Goal: Task Accomplishment & Management: Use online tool/utility

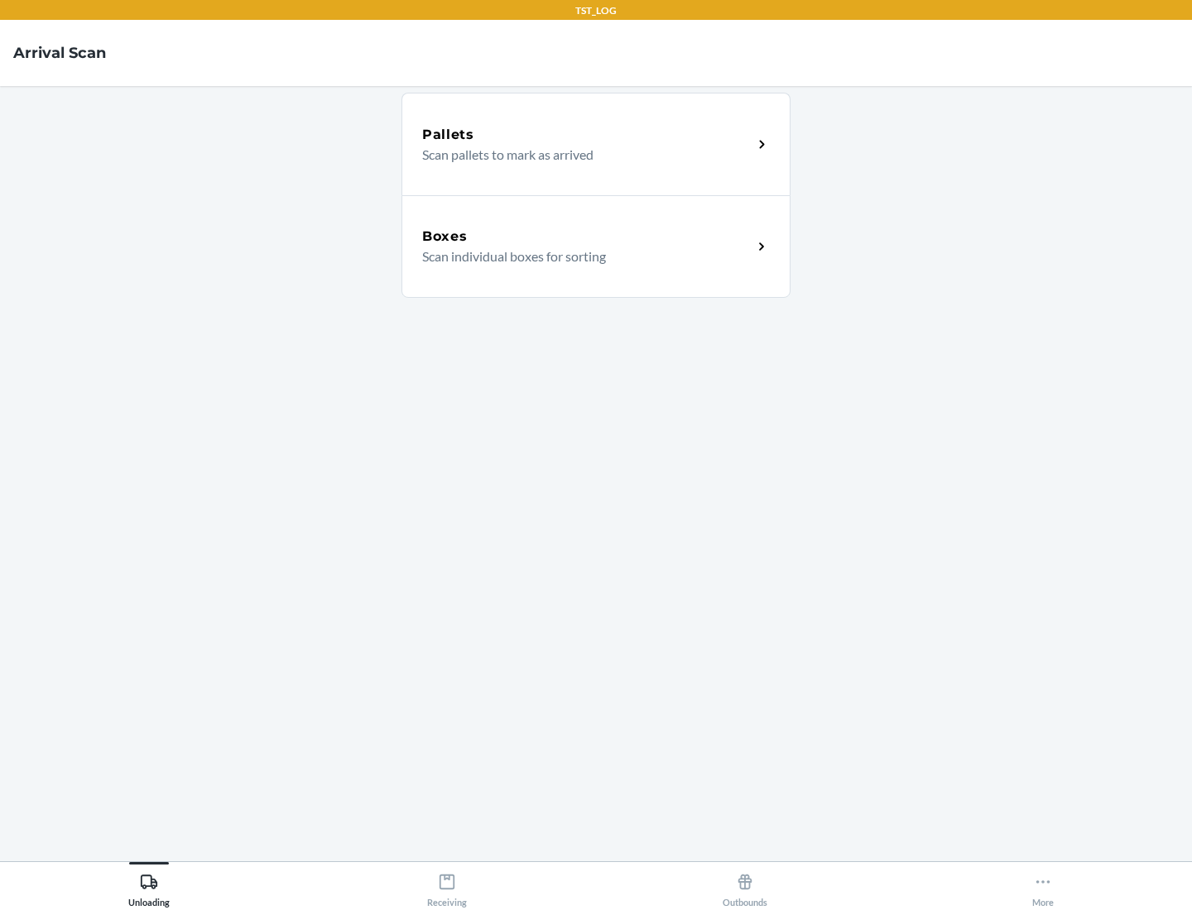
click at [587, 237] on div "Boxes" at bounding box center [587, 237] width 330 height 20
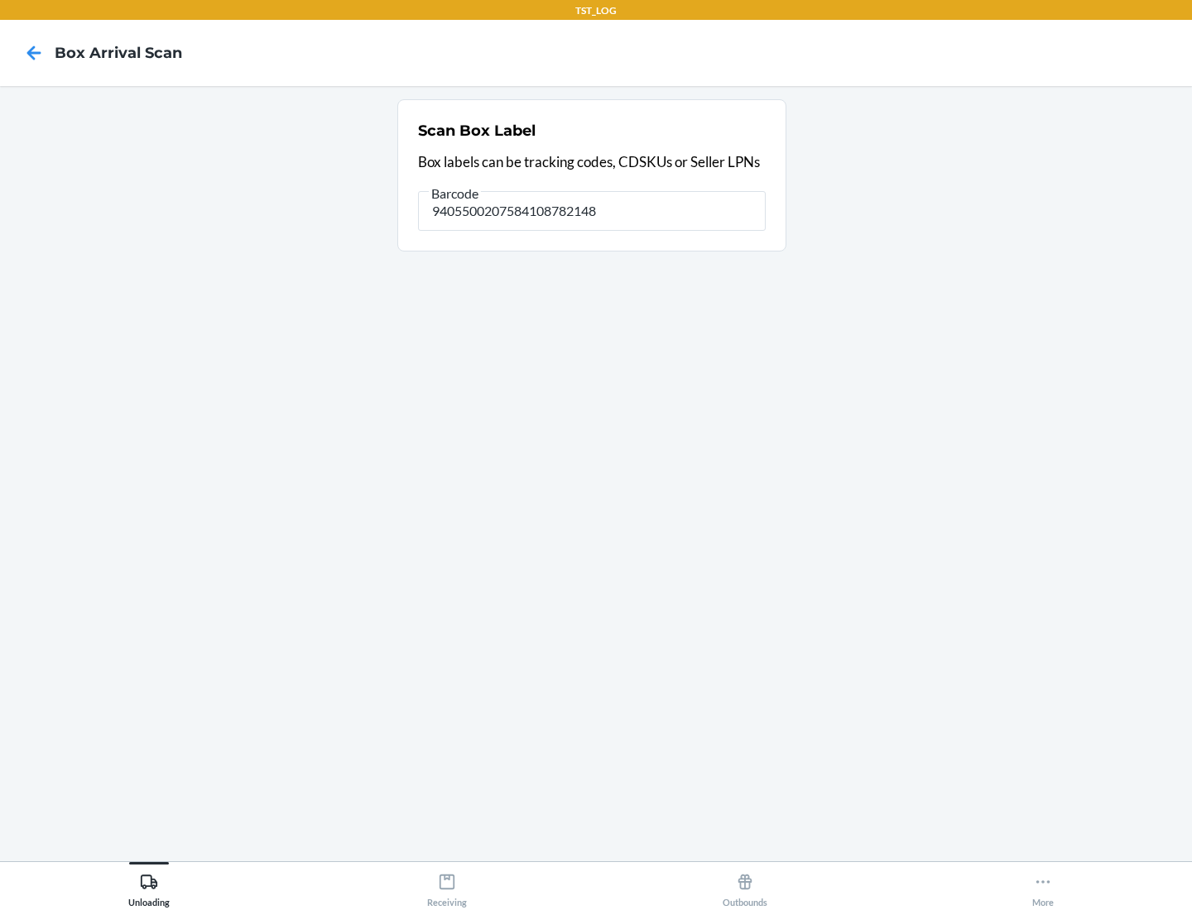
type input "9405500207584108782148"
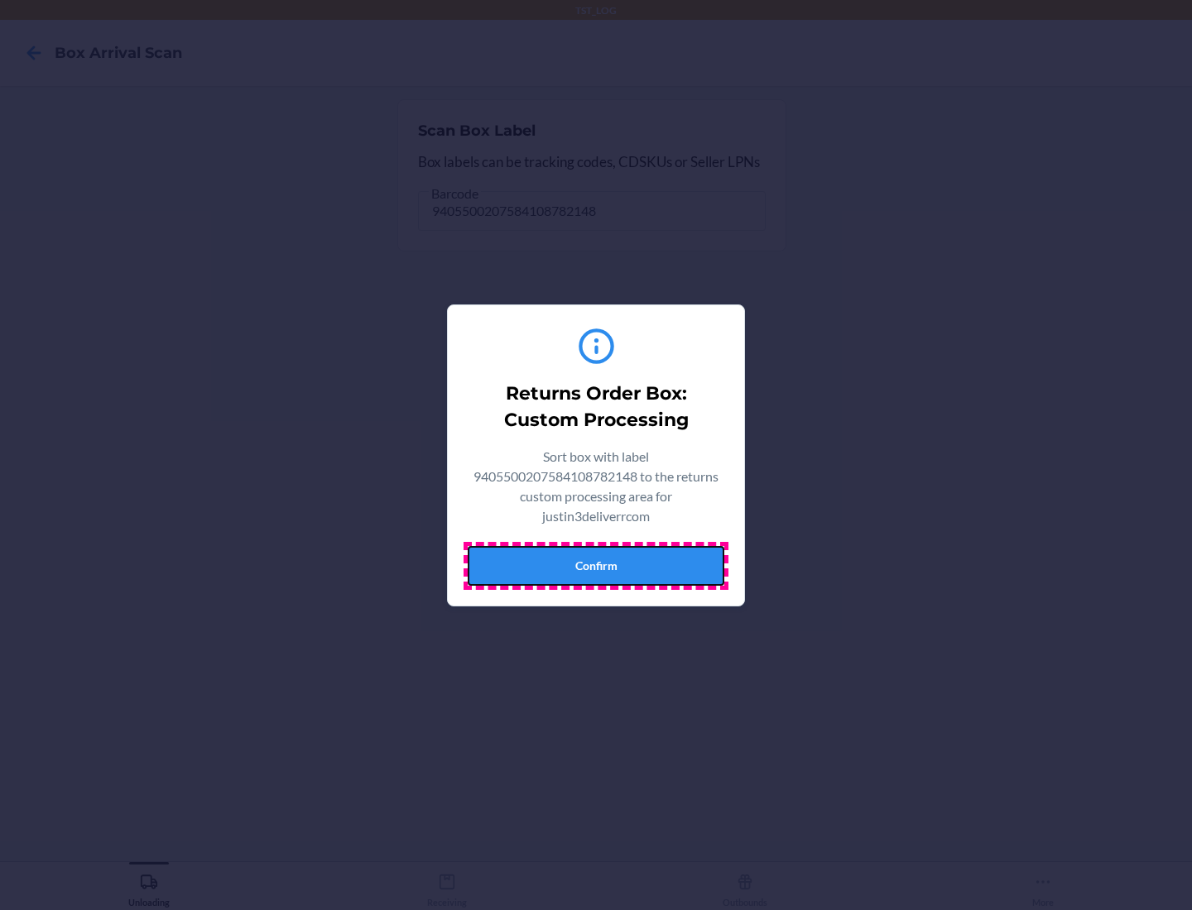
click at [596, 565] on button "Confirm" at bounding box center [596, 566] width 257 height 40
